Goal: Find specific page/section: Find specific page/section

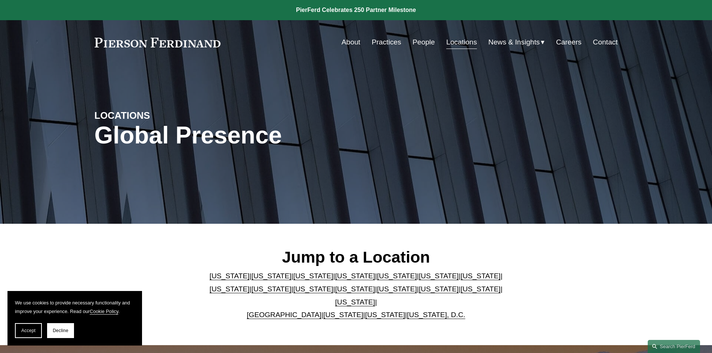
click at [251, 293] on link "[US_STATE]" at bounding box center [271, 289] width 40 height 8
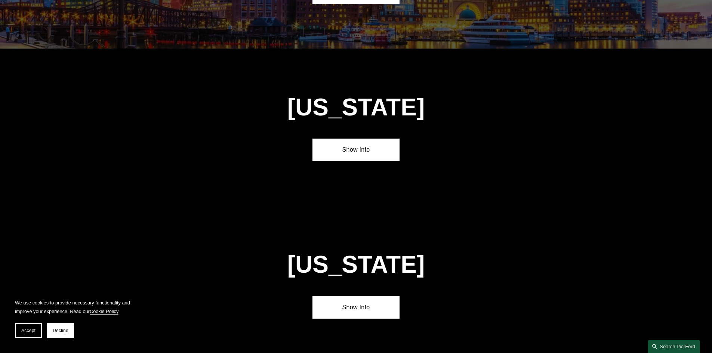
scroll to position [1600, 0]
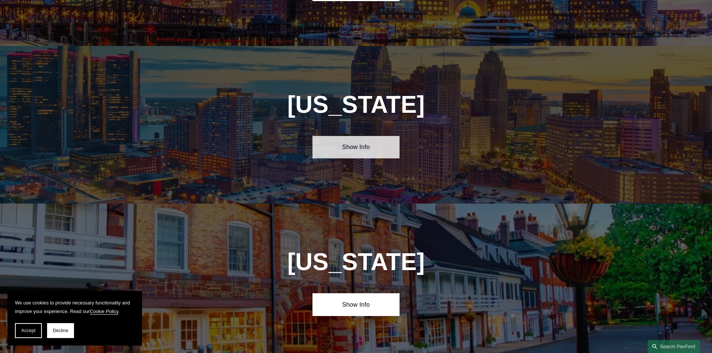
click at [363, 136] on link "Show Info" at bounding box center [355, 147] width 87 height 22
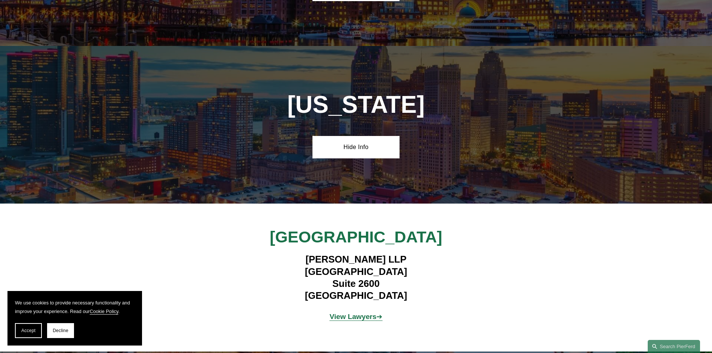
click at [345, 313] on strong "View Lawyers" at bounding box center [353, 317] width 47 height 8
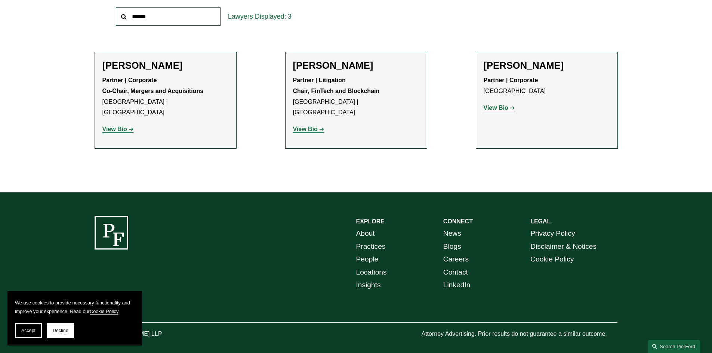
scroll to position [287, 0]
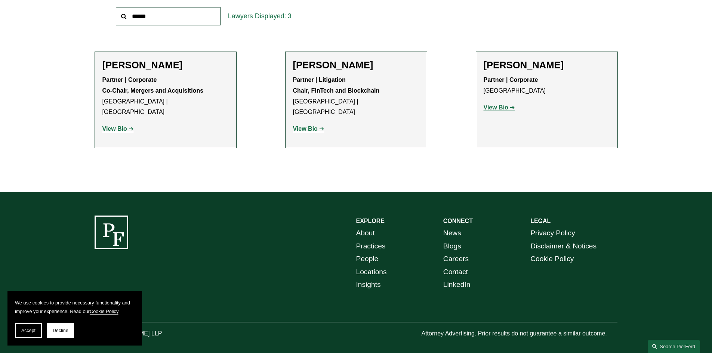
click at [494, 108] on strong "View Bio" at bounding box center [495, 107] width 25 height 6
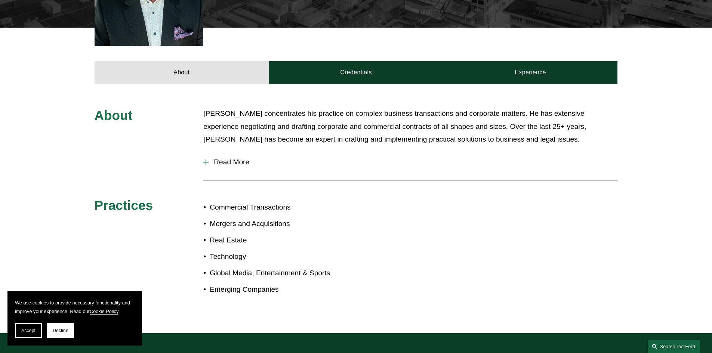
scroll to position [262, 0]
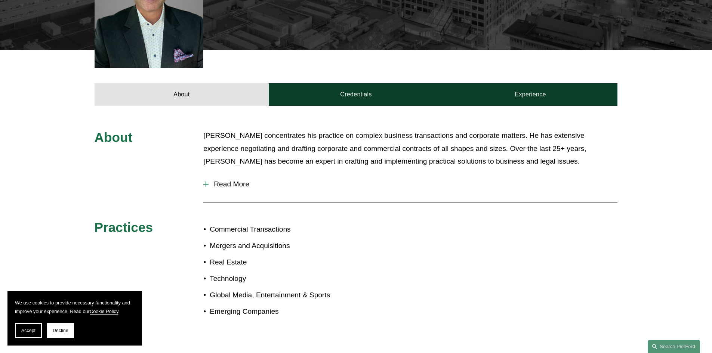
click at [216, 180] on span "Read More" at bounding box center [412, 184] width 409 height 8
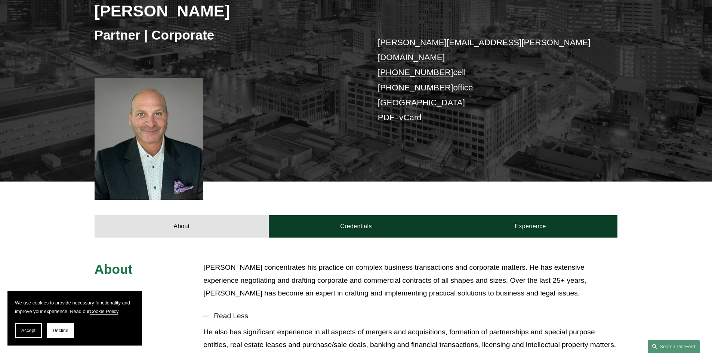
scroll to position [18, 0]
